Goal: Use online tool/utility: Utilize a website feature to perform a specific function

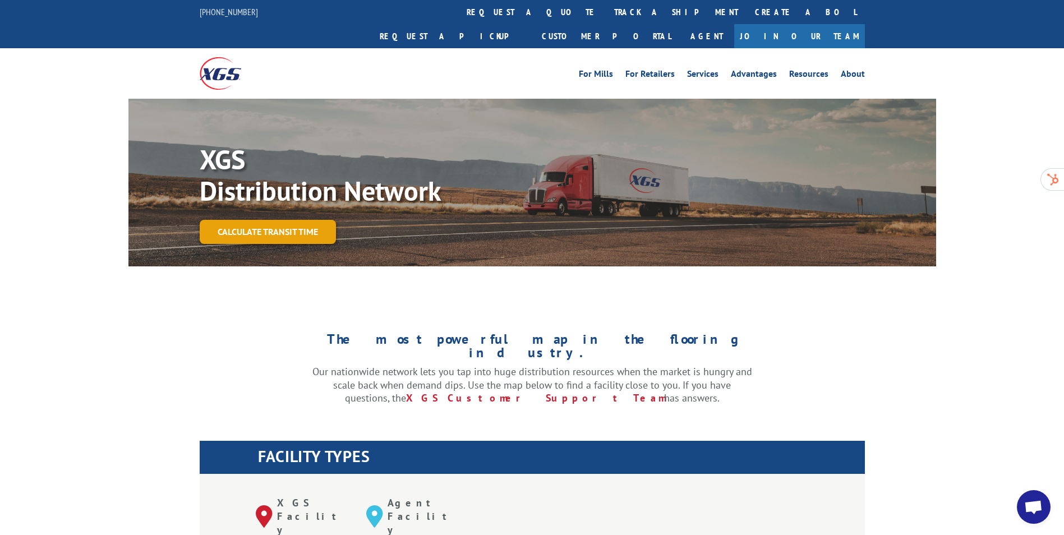
click at [299, 220] on link "Calculate transit time" at bounding box center [268, 232] width 136 height 24
click at [287, 220] on link "Calculate transit time" at bounding box center [268, 232] width 136 height 24
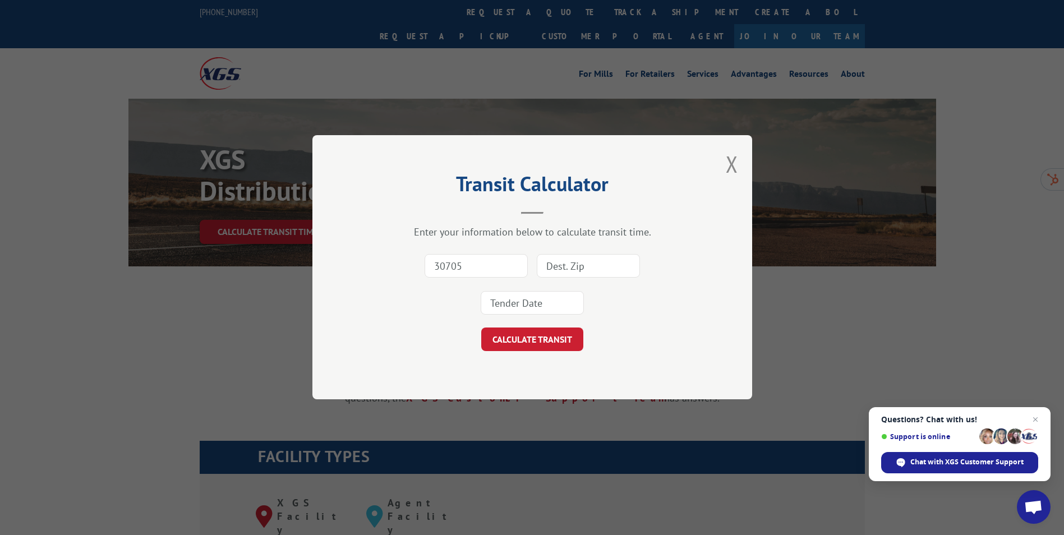
type input "30705"
click at [569, 270] on input at bounding box center [588, 267] width 103 height 24
type input "65056"
click at [559, 309] on input at bounding box center [532, 304] width 103 height 24
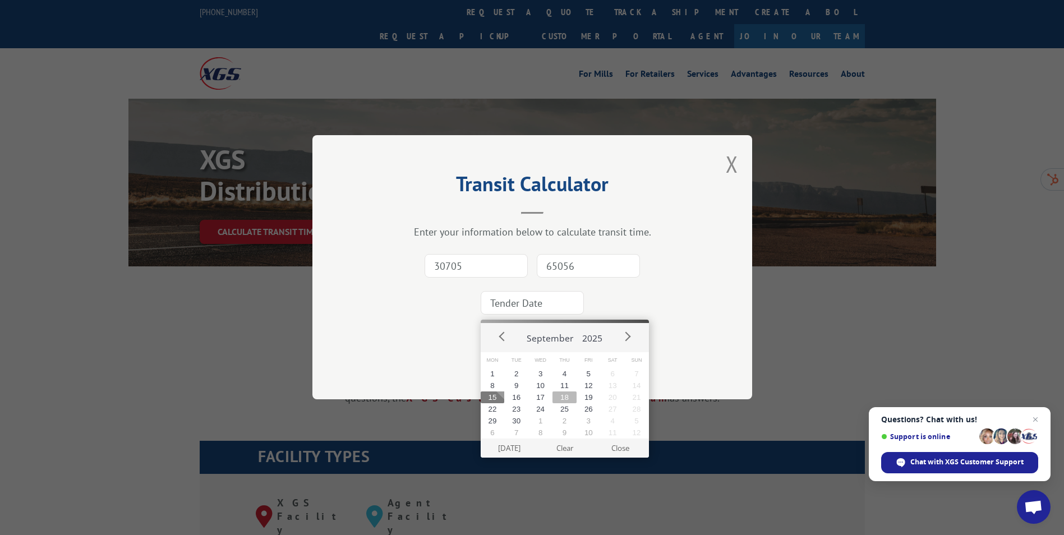
click at [565, 397] on button "18" at bounding box center [565, 398] width 24 height 12
type input "[DATE]"
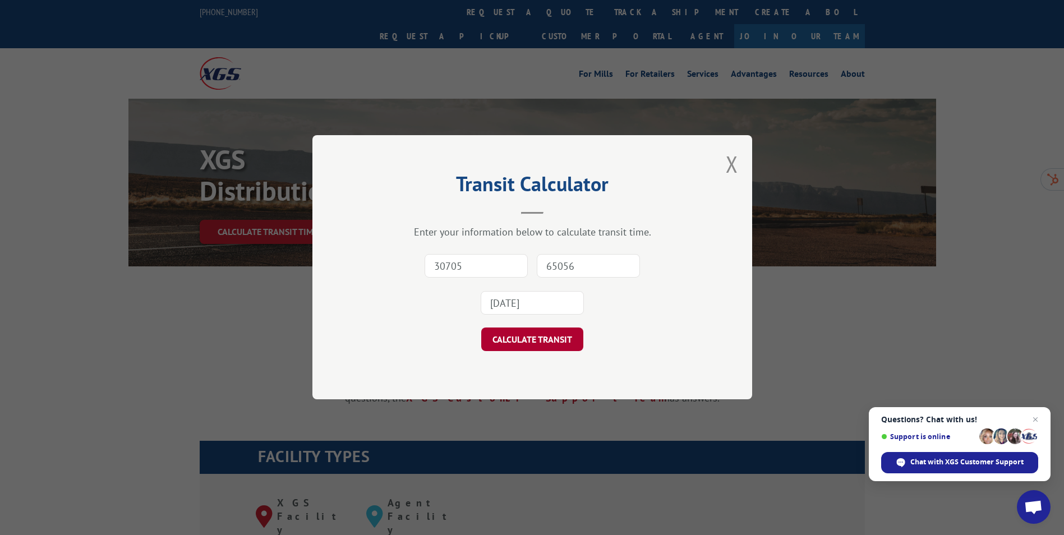
click at [559, 346] on button "CALCULATE TRANSIT" at bounding box center [532, 340] width 102 height 24
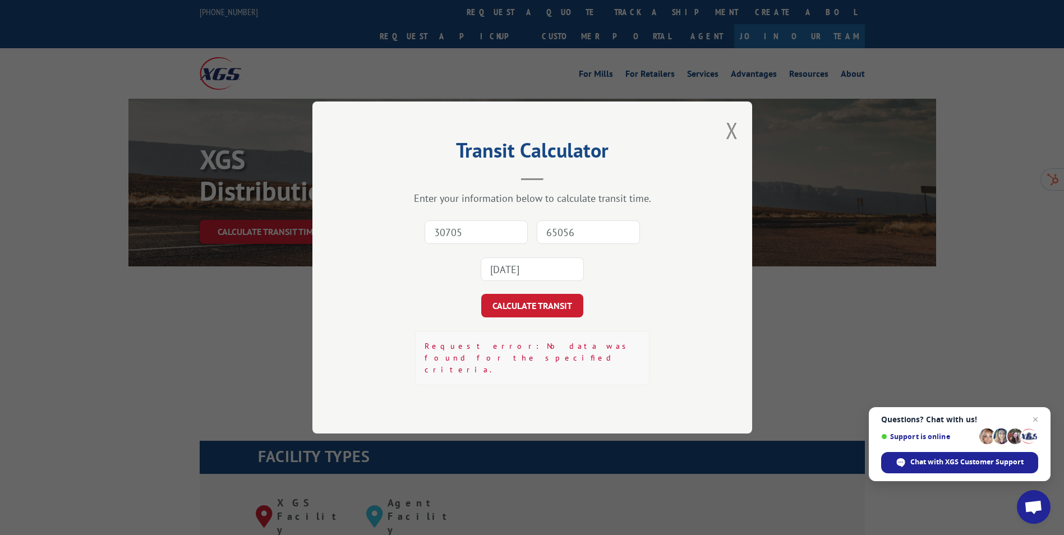
click at [510, 244] on input "30705" at bounding box center [476, 233] width 103 height 24
type input "30705"
type input "65056"
click at [523, 273] on input at bounding box center [532, 270] width 103 height 24
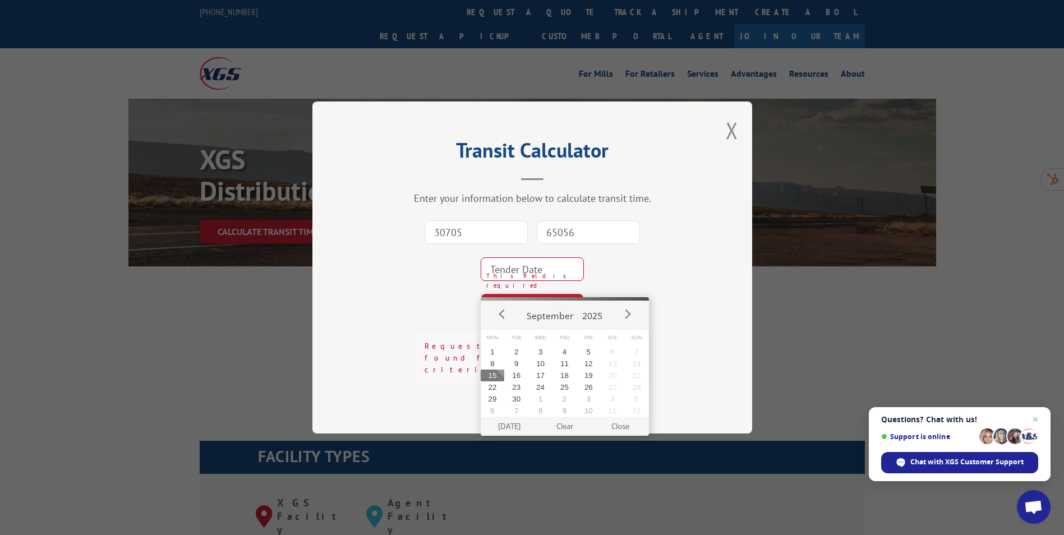
click at [533, 279] on input at bounding box center [532, 270] width 103 height 24
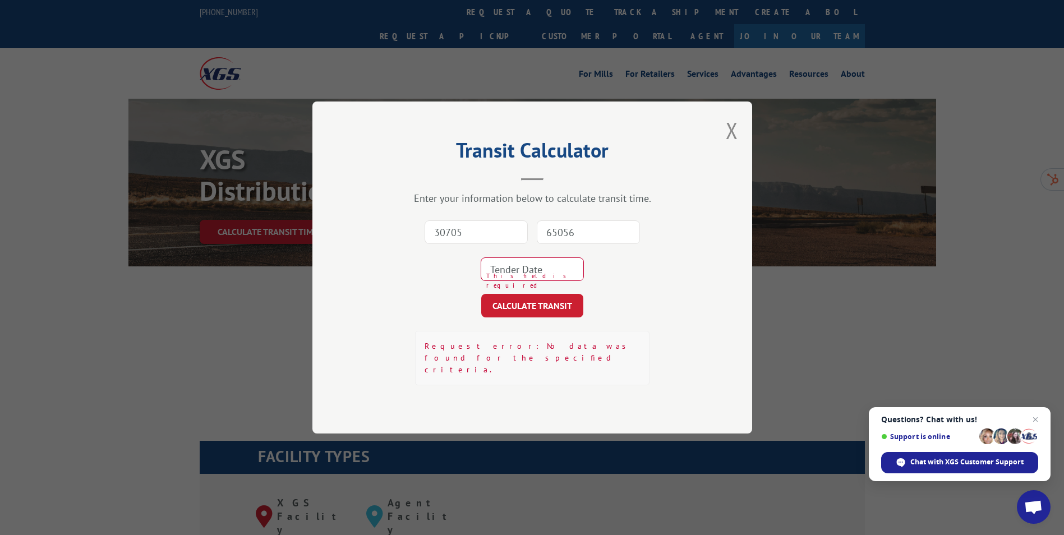
click at [511, 281] on input at bounding box center [532, 270] width 103 height 24
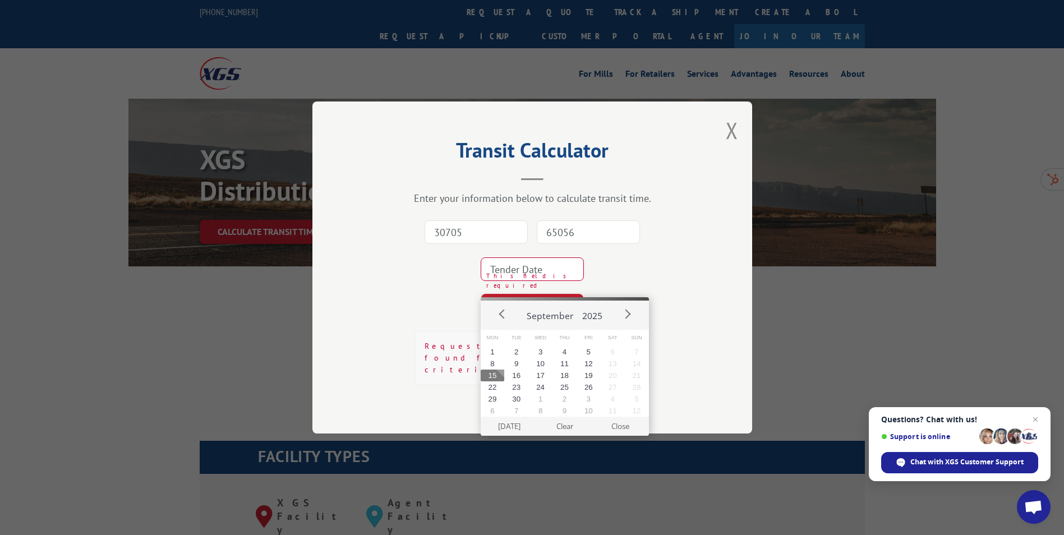
click at [495, 378] on button "15" at bounding box center [493, 376] width 24 height 12
type input "[DATE]"
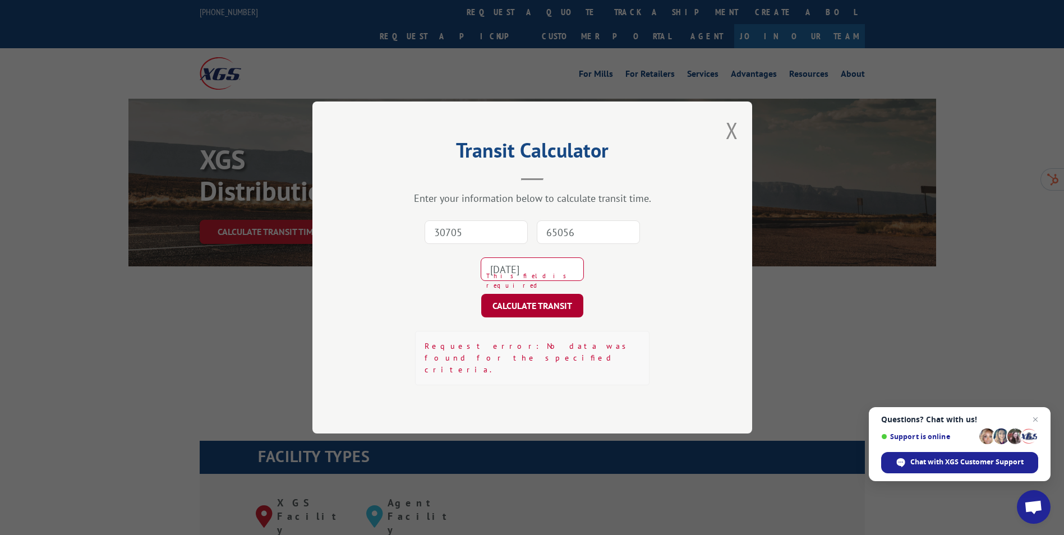
click at [534, 318] on button "CALCULATE TRANSIT" at bounding box center [532, 306] width 102 height 24
click at [732, 145] on button "Close modal" at bounding box center [732, 131] width 12 height 30
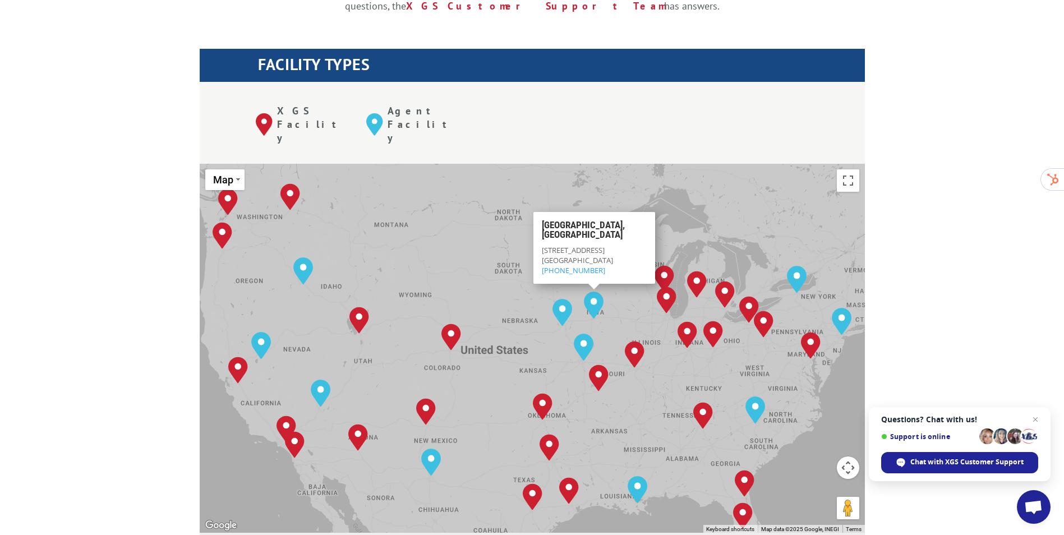
scroll to position [393, 0]
